Goal: Information Seeking & Learning: Find specific page/section

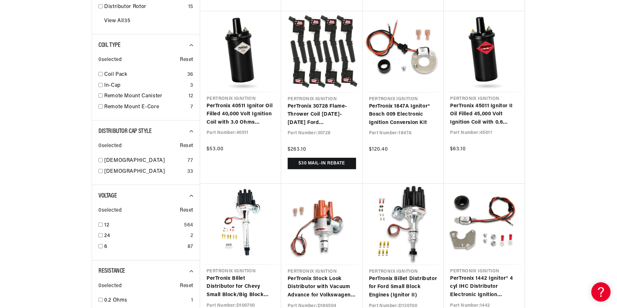
scroll to position [0, 240]
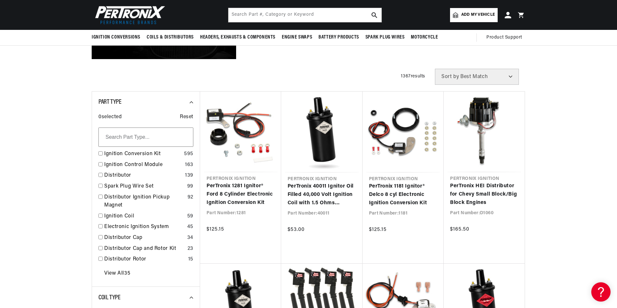
scroll to position [161, 0]
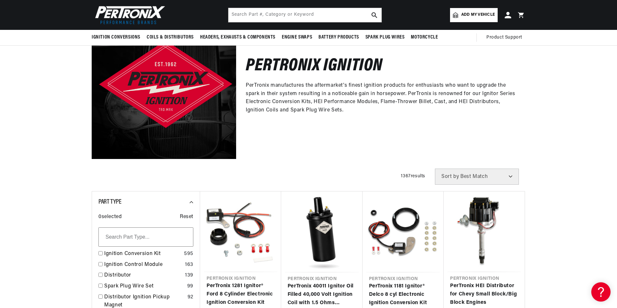
scroll to position [64, 0]
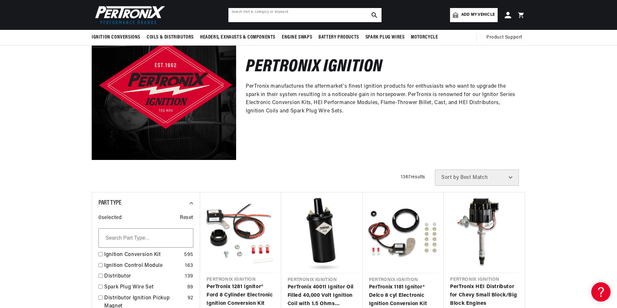
click at [266, 19] on input "text" at bounding box center [304, 15] width 153 height 14
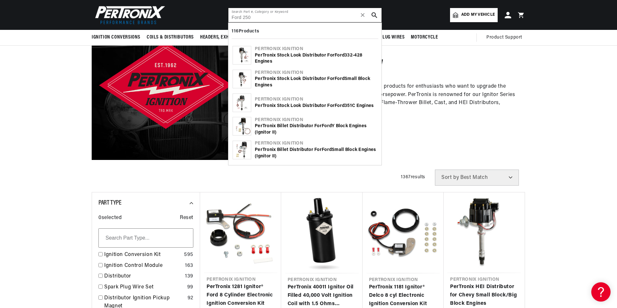
scroll to position [0, 0]
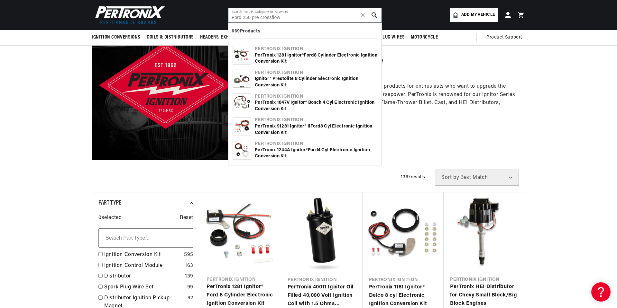
type input "Ford 250 pre crossflow"
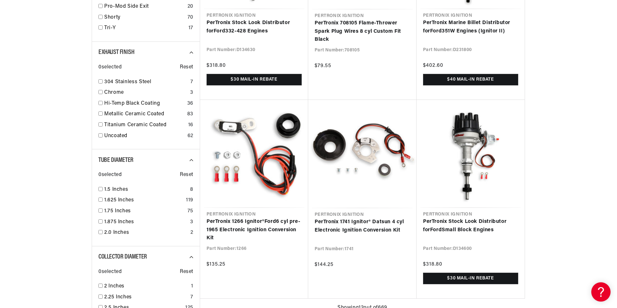
scroll to position [0, 240]
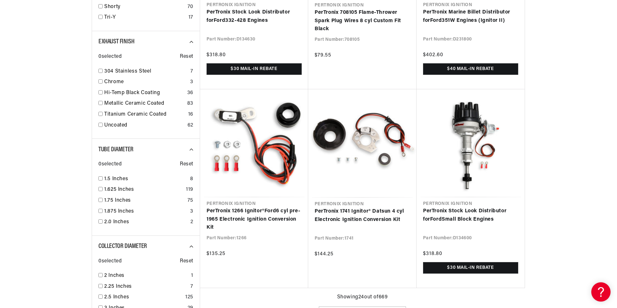
type input "Ford"
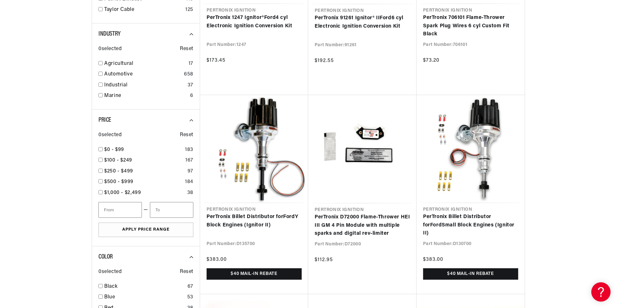
scroll to position [0, 240]
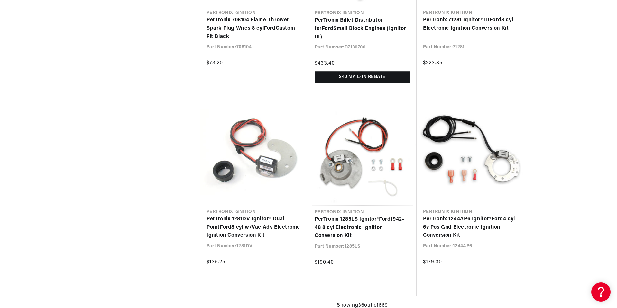
scroll to position [2218, 0]
